Goal: Task Accomplishment & Management: Use online tool/utility

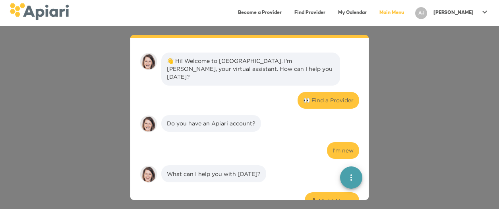
scroll to position [831, 0]
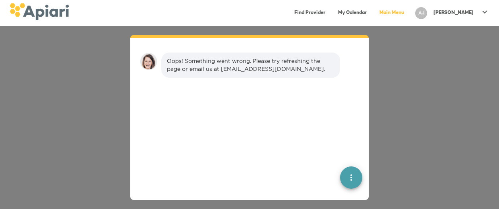
scroll to position [11, 0]
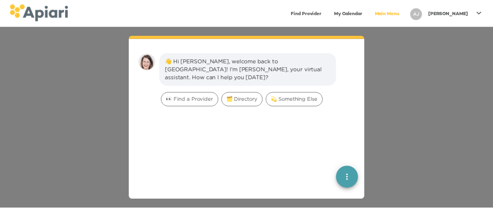
scroll to position [11, 0]
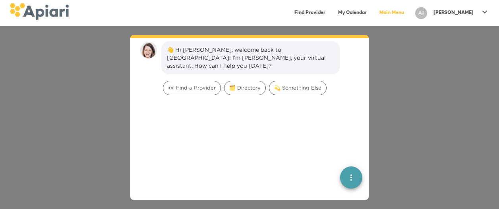
click at [475, 11] on div "[PERSON_NAME]" at bounding box center [453, 12] width 46 height 13
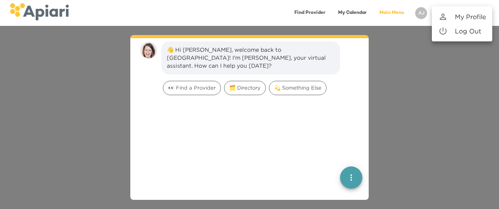
click at [474, 14] on p "My Profile" at bounding box center [470, 17] width 31 height 10
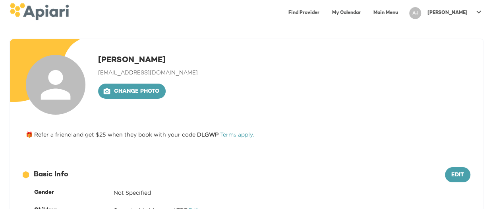
click at [403, 14] on link "Main Menu" at bounding box center [386, 13] width 34 height 16
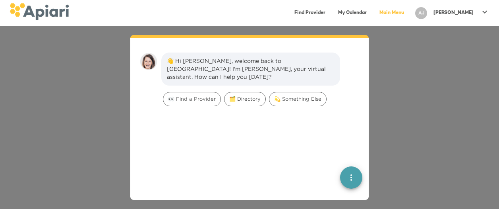
scroll to position [11, 0]
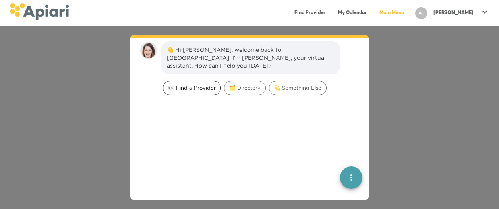
click at [183, 84] on span "👀 Find a Provider" at bounding box center [191, 88] width 57 height 8
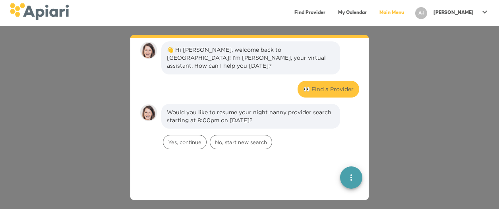
scroll to position [65, 0]
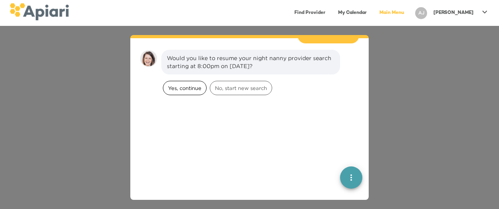
click at [191, 84] on span "Yes, continue" at bounding box center [184, 88] width 43 height 8
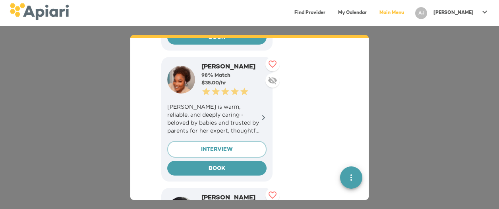
scroll to position [310, 0]
